Goal: Find contact information: Find contact information

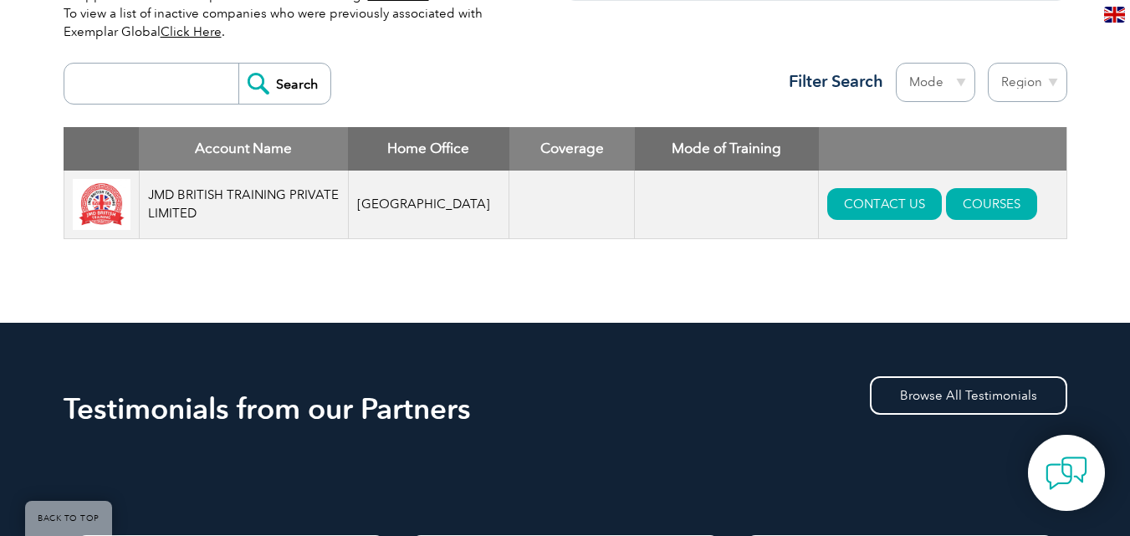
scroll to position [608, 0]
click at [882, 209] on link "CONTACT US" at bounding box center [884, 204] width 115 height 32
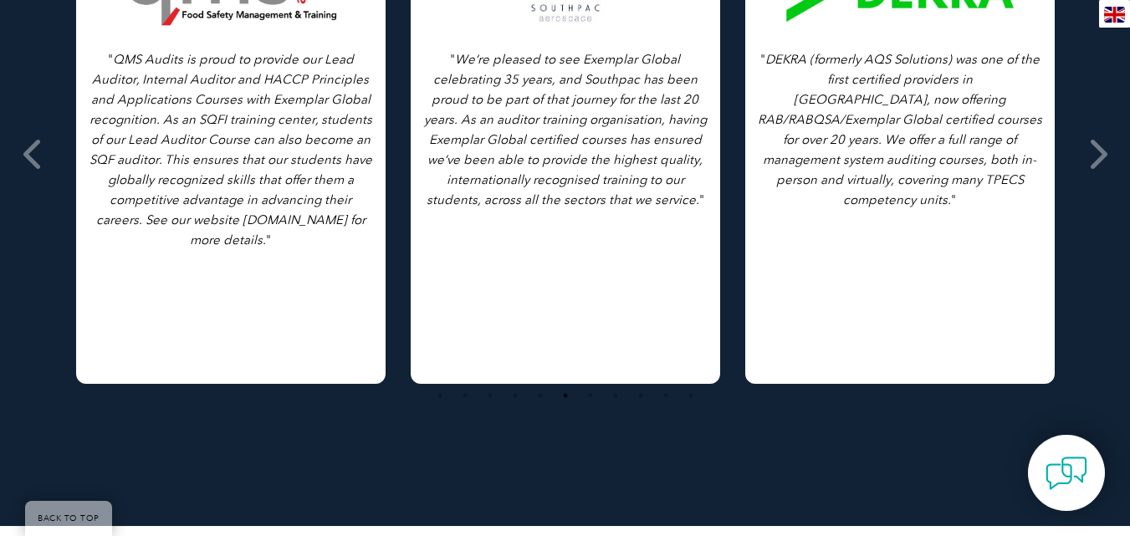
scroll to position [1039, 0]
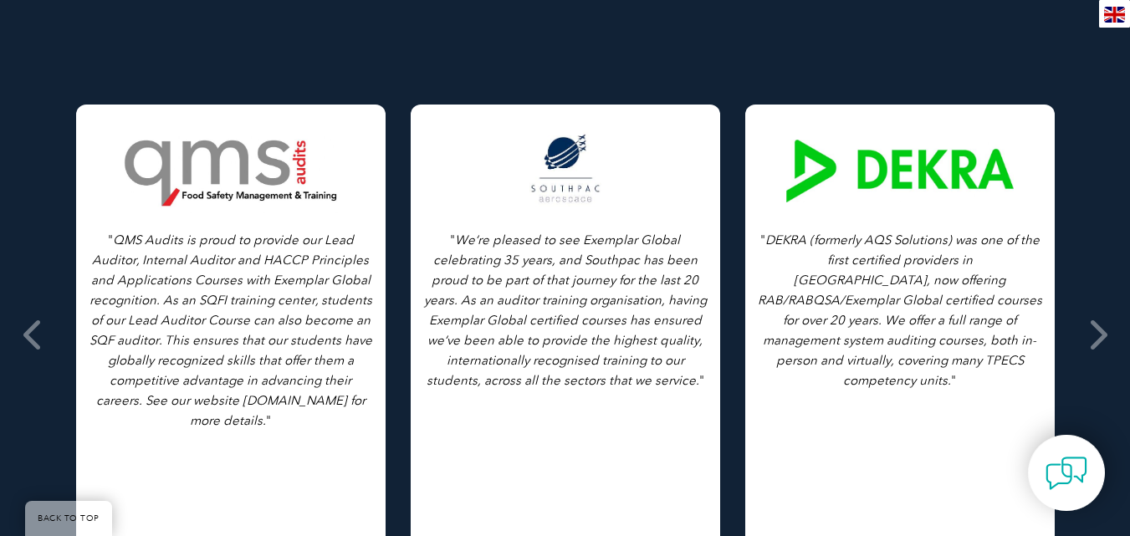
click at [873, 305] on p "" DEKRA (formerly AQS Solutions) was one of the first certified providers in No…" at bounding box center [900, 310] width 284 height 161
click at [885, 203] on div at bounding box center [900, 172] width 228 height 84
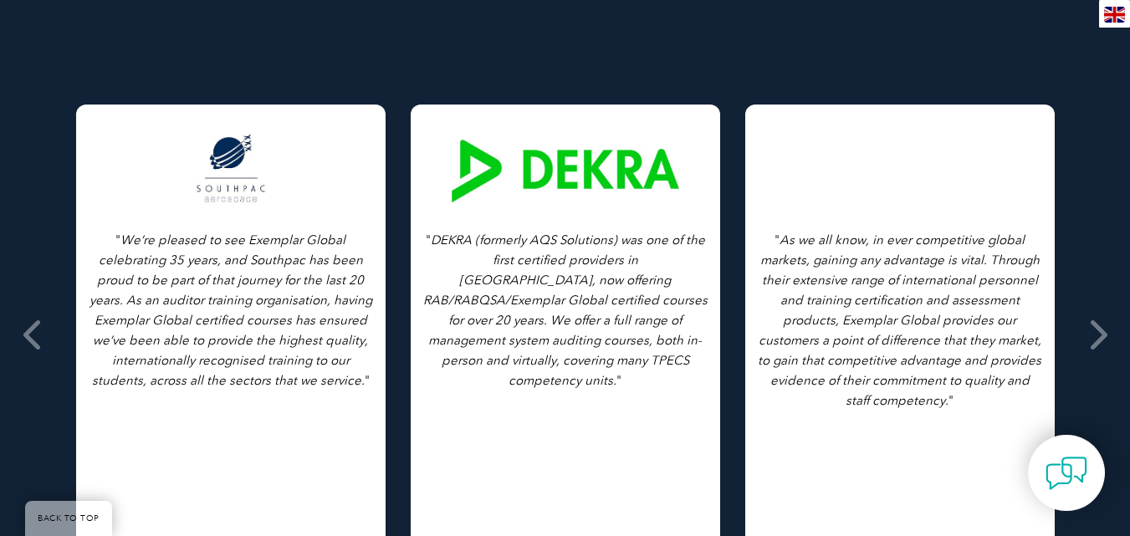
click at [885, 203] on div at bounding box center [900, 172] width 228 height 84
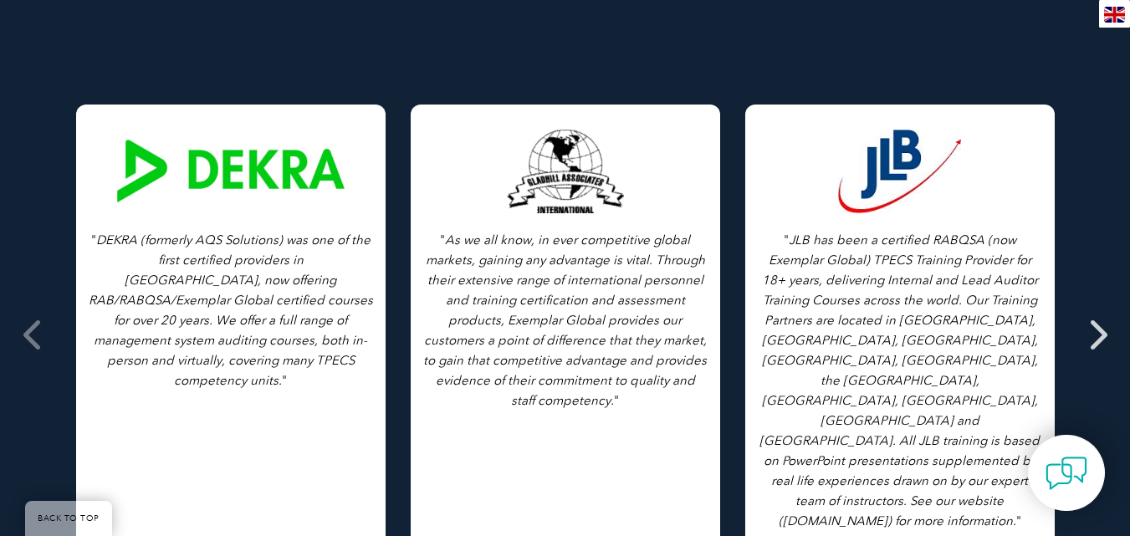
click at [1093, 331] on span at bounding box center [1097, 334] width 41 height 627
click at [1104, 335] on icon at bounding box center [1097, 335] width 21 height 0
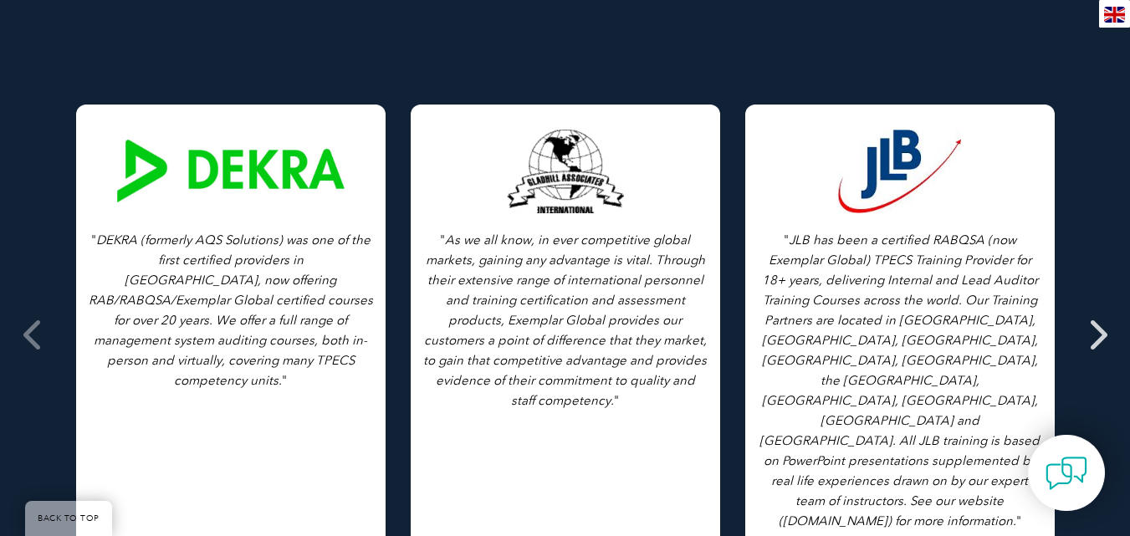
click at [1104, 335] on icon at bounding box center [1097, 335] width 21 height 0
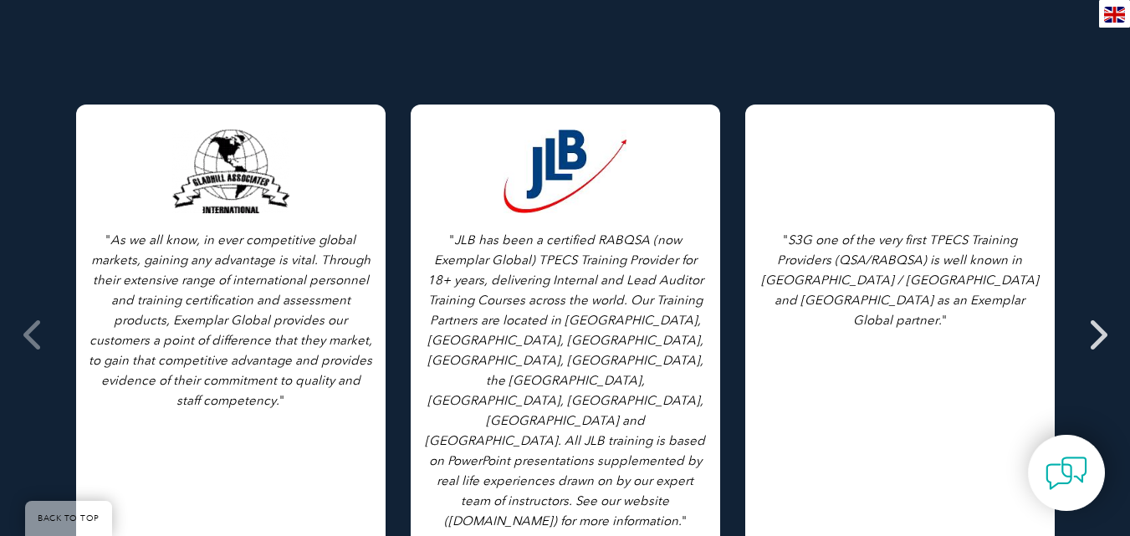
click at [1104, 335] on icon at bounding box center [1097, 335] width 21 height 0
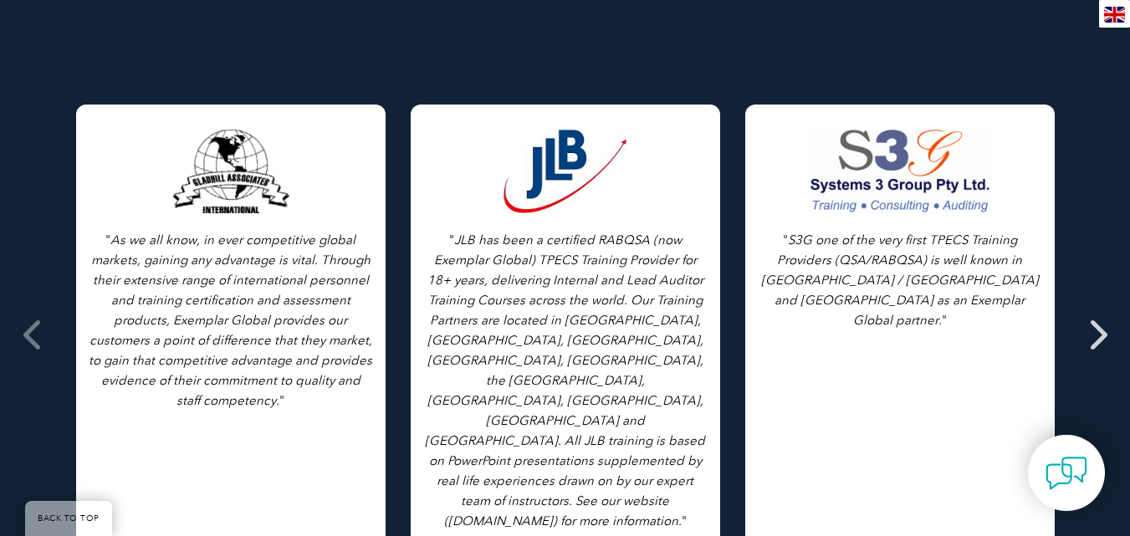
click at [1104, 335] on icon at bounding box center [1097, 335] width 21 height 0
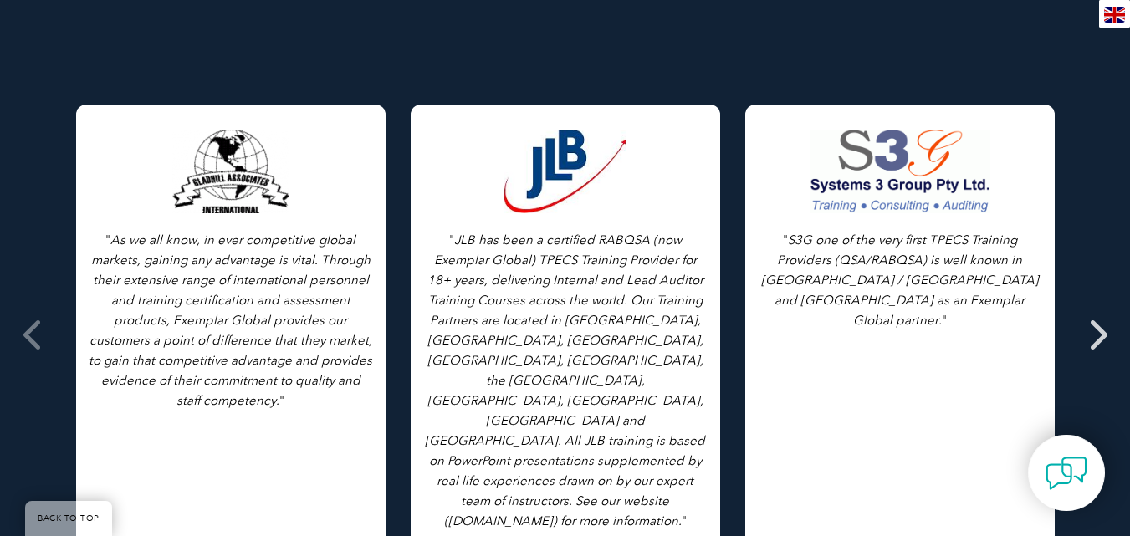
click at [1104, 335] on icon at bounding box center [1097, 335] width 21 height 0
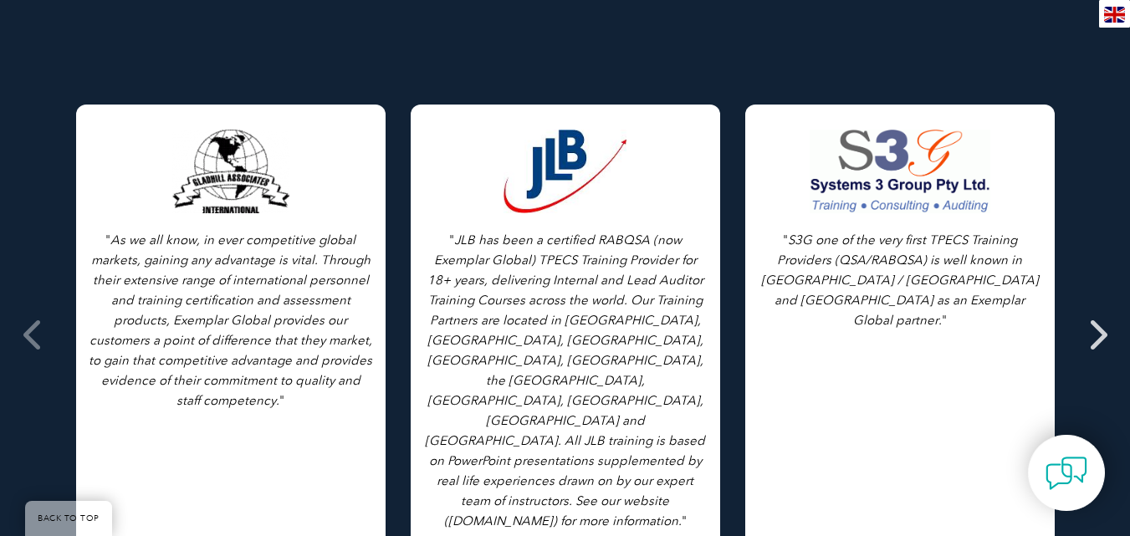
click at [1104, 335] on icon at bounding box center [1097, 335] width 21 height 0
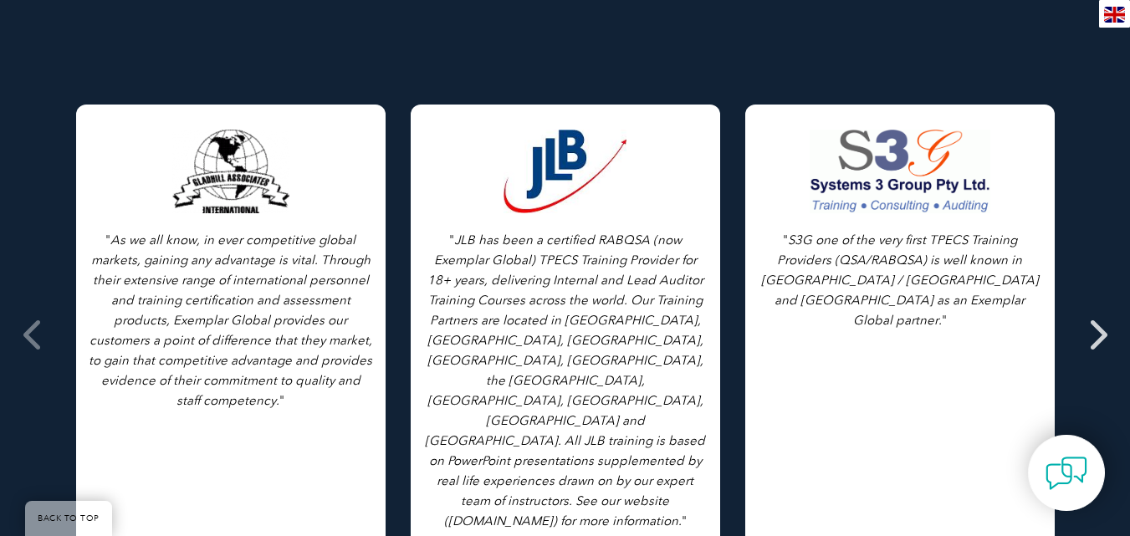
click at [1104, 335] on icon at bounding box center [1097, 335] width 21 height 0
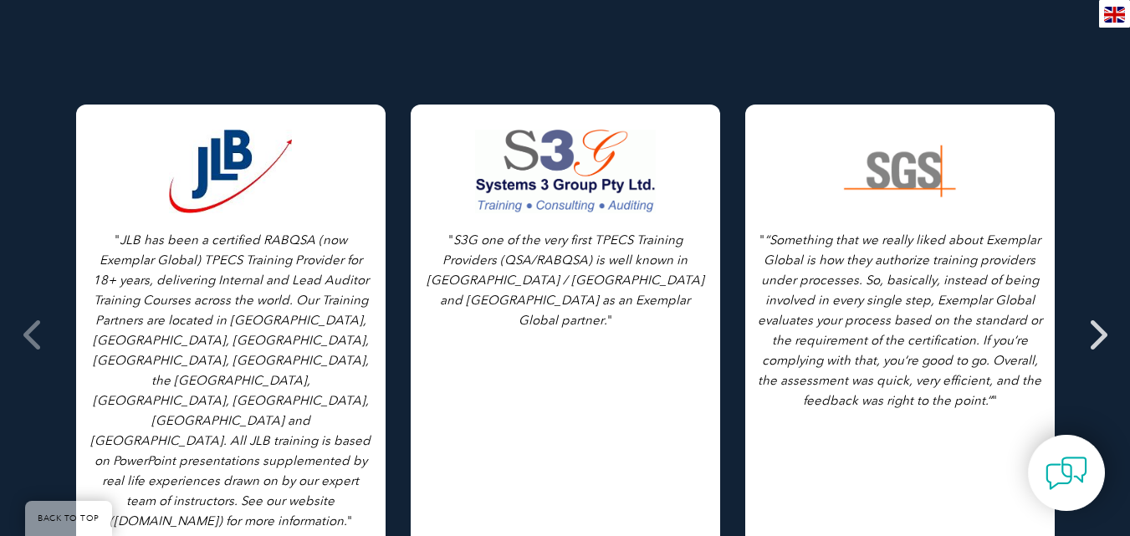
click at [1104, 335] on icon at bounding box center [1097, 335] width 21 height 0
